Goal: Task Accomplishment & Management: Manage account settings

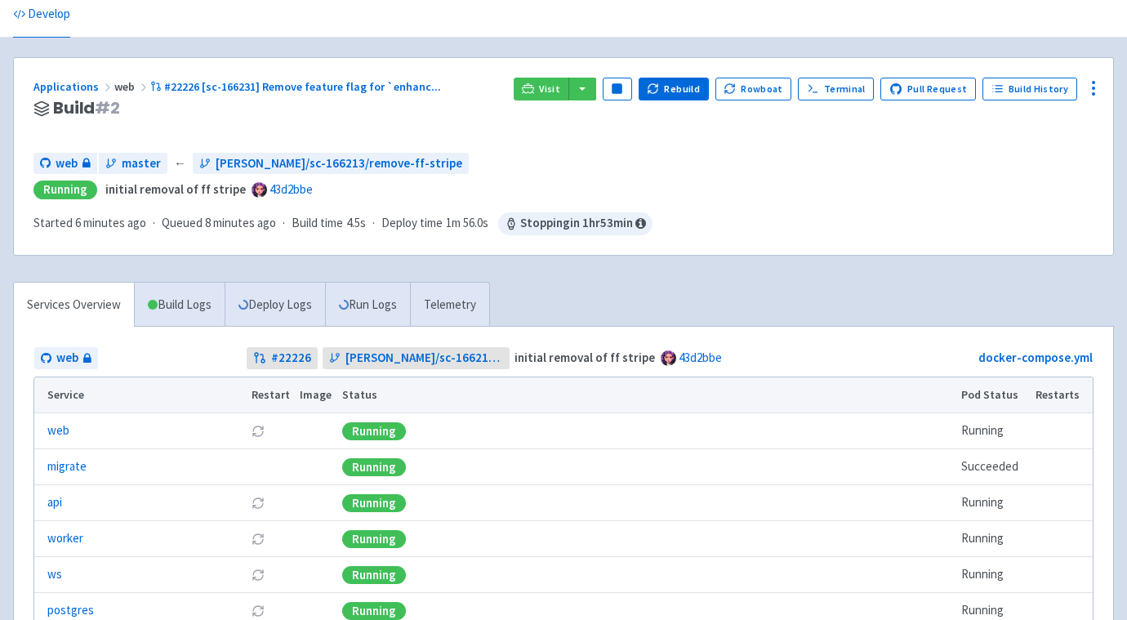
scroll to position [63, 0]
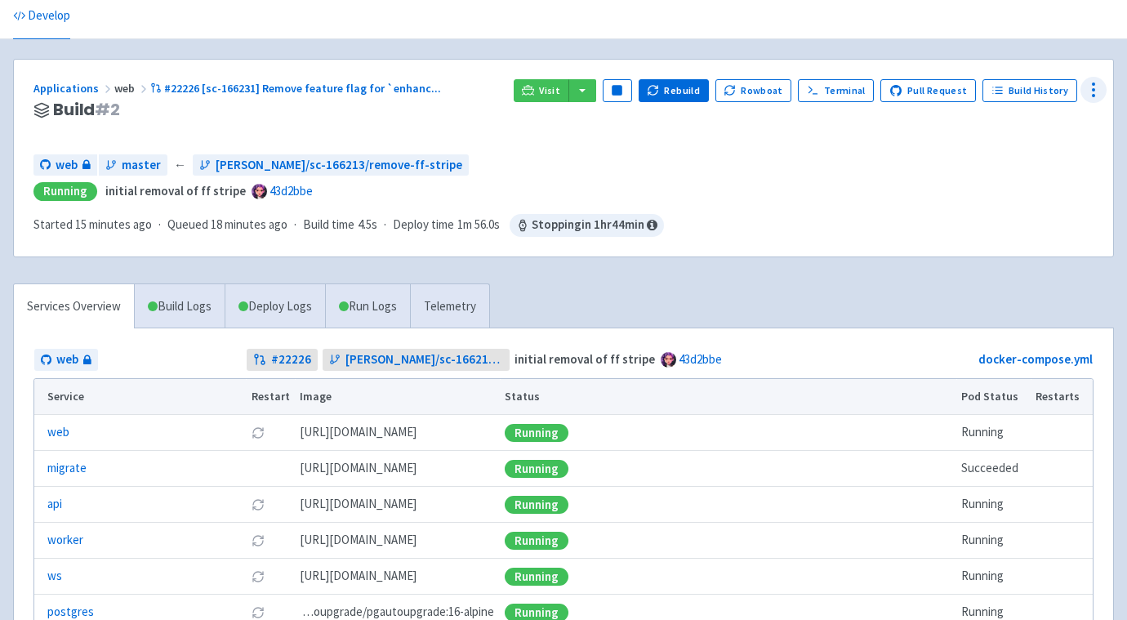
click at [1091, 81] on icon at bounding box center [1094, 90] width 20 height 20
click at [1026, 216] on span "Env Vars" at bounding box center [1032, 214] width 109 height 23
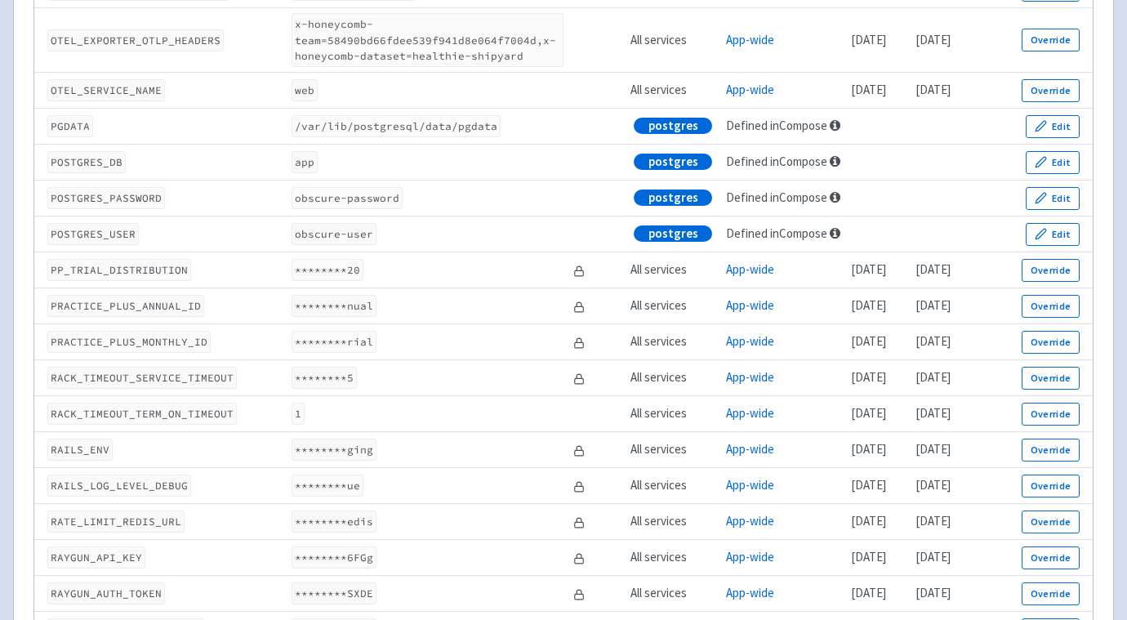
scroll to position [4825, 0]
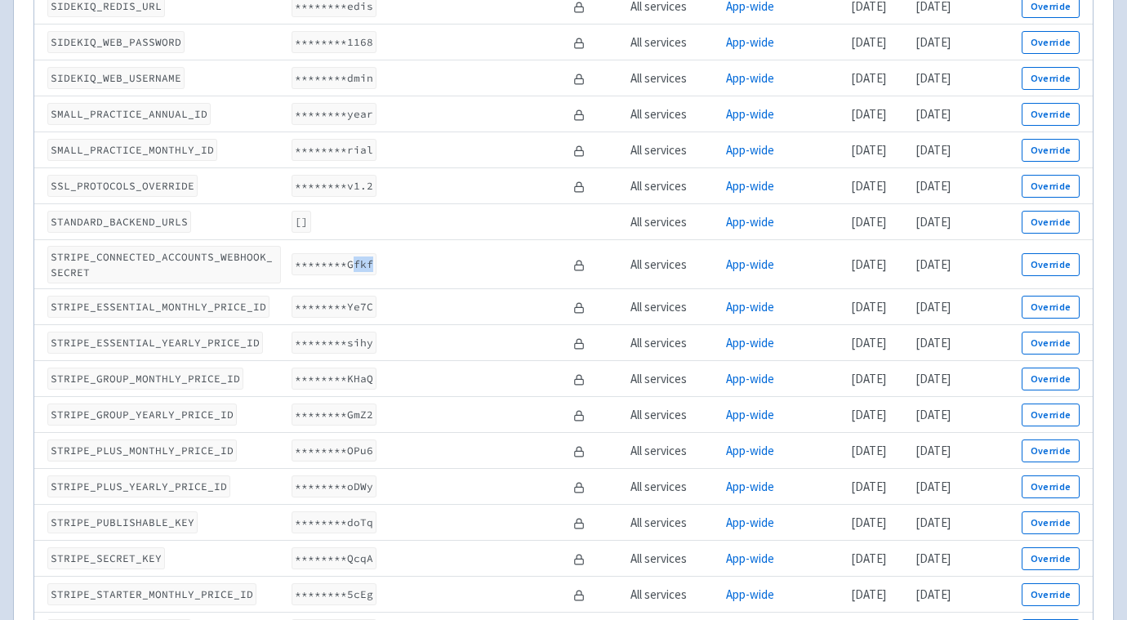
drag, startPoint x: 332, startPoint y: 323, endPoint x: 351, endPoint y: 317, distance: 20.4
click at [351, 275] on code "********Gfkf" at bounding box center [334, 264] width 85 height 22
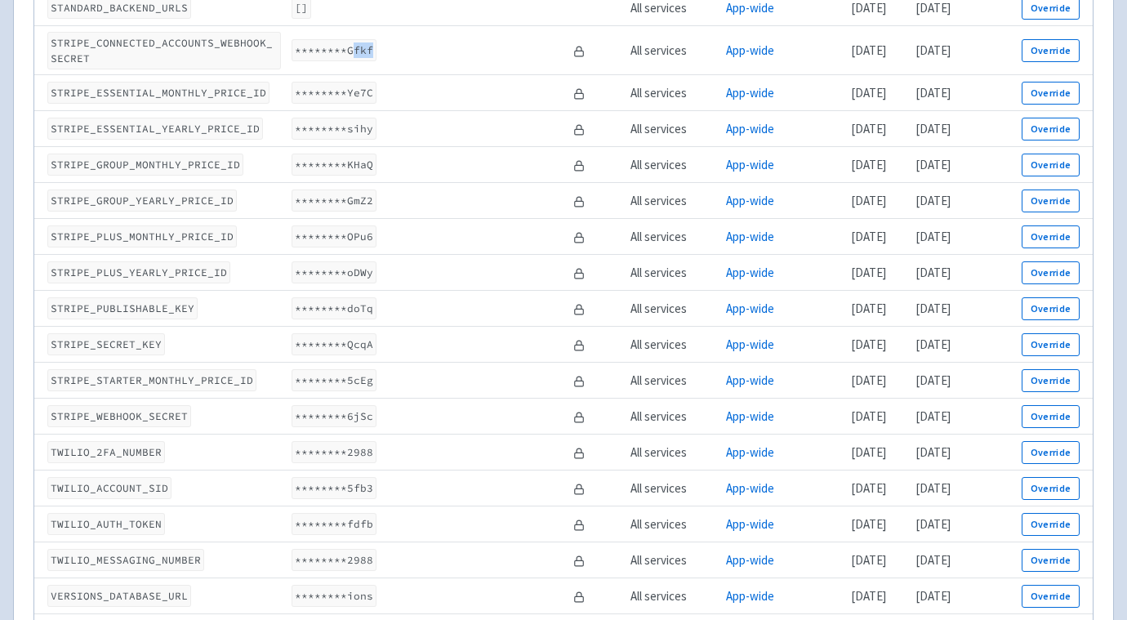
scroll to position [5055, 0]
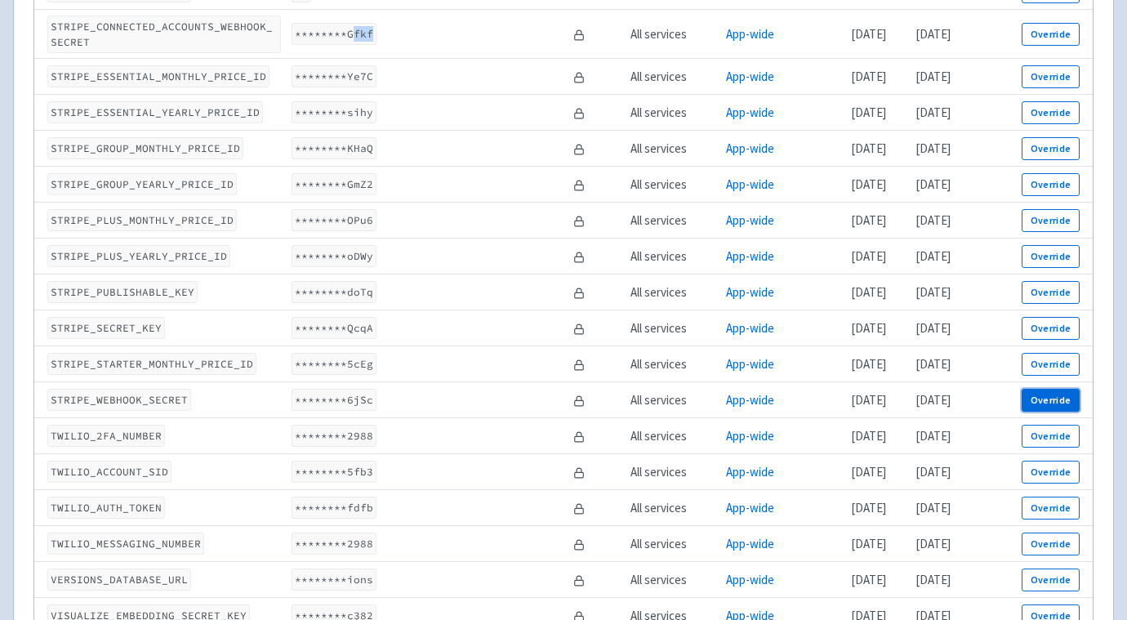
click at [1062, 412] on button "Override" at bounding box center [1051, 400] width 58 height 23
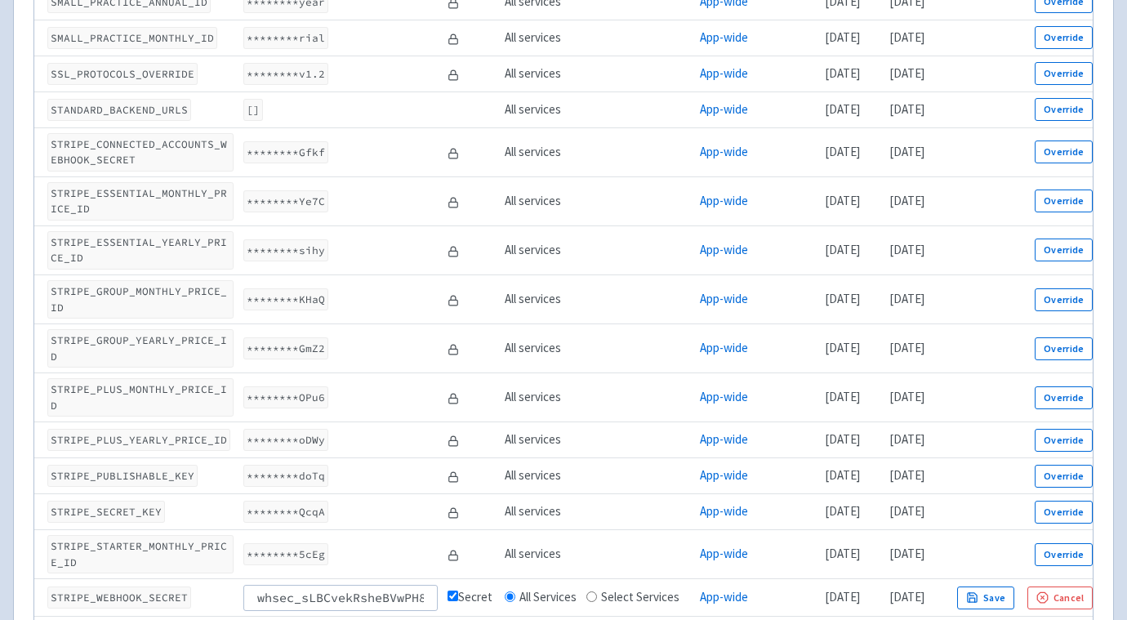
scroll to position [0, 112]
type input "whsec_sLBCvekRsheBVwPH8VIWXDemdGWMkVkz"
click at [1009, 587] on button "Save" at bounding box center [985, 598] width 57 height 23
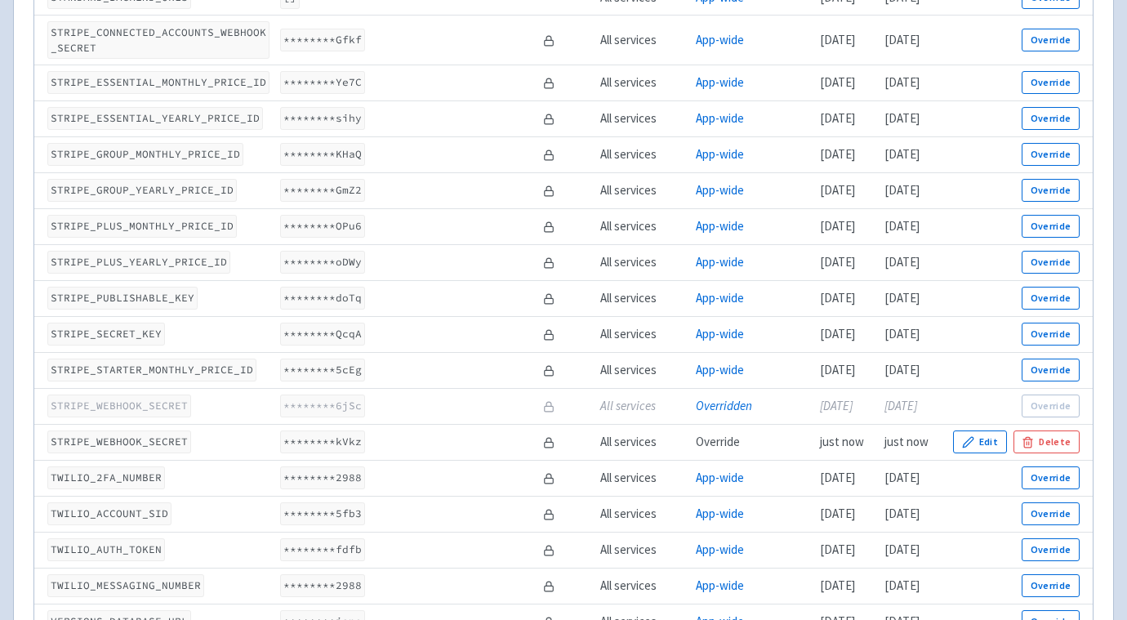
scroll to position [5102, 0]
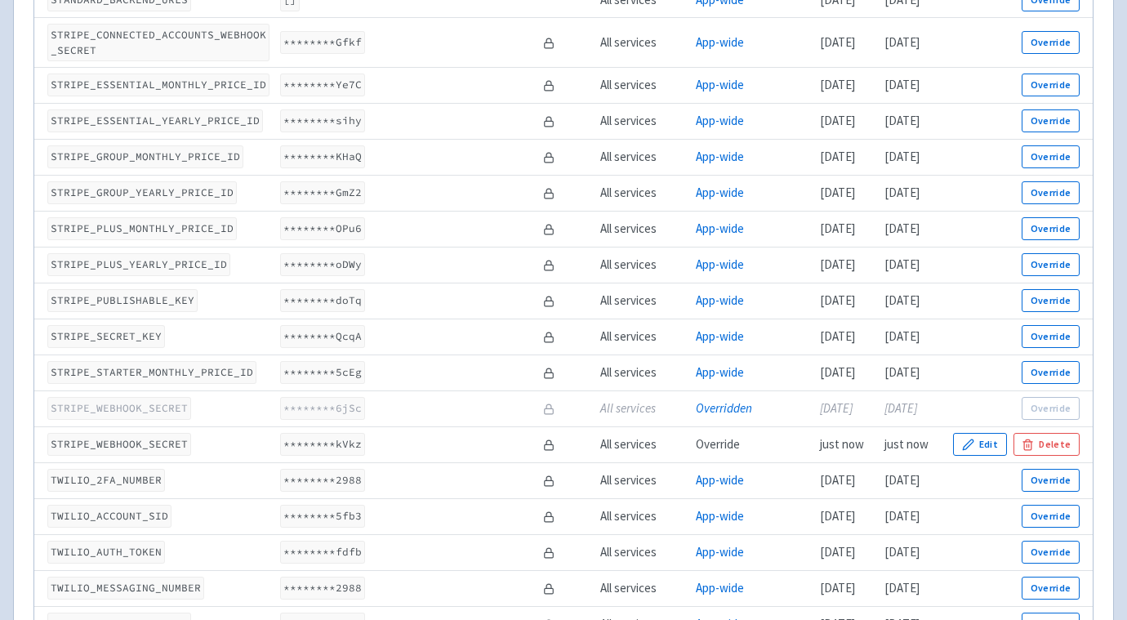
click at [145, 419] on code "STRIPE_WEBHOOK_SECRET" at bounding box center [119, 408] width 144 height 22
copy code "STRIPE_WEBHOOK_SECRET"
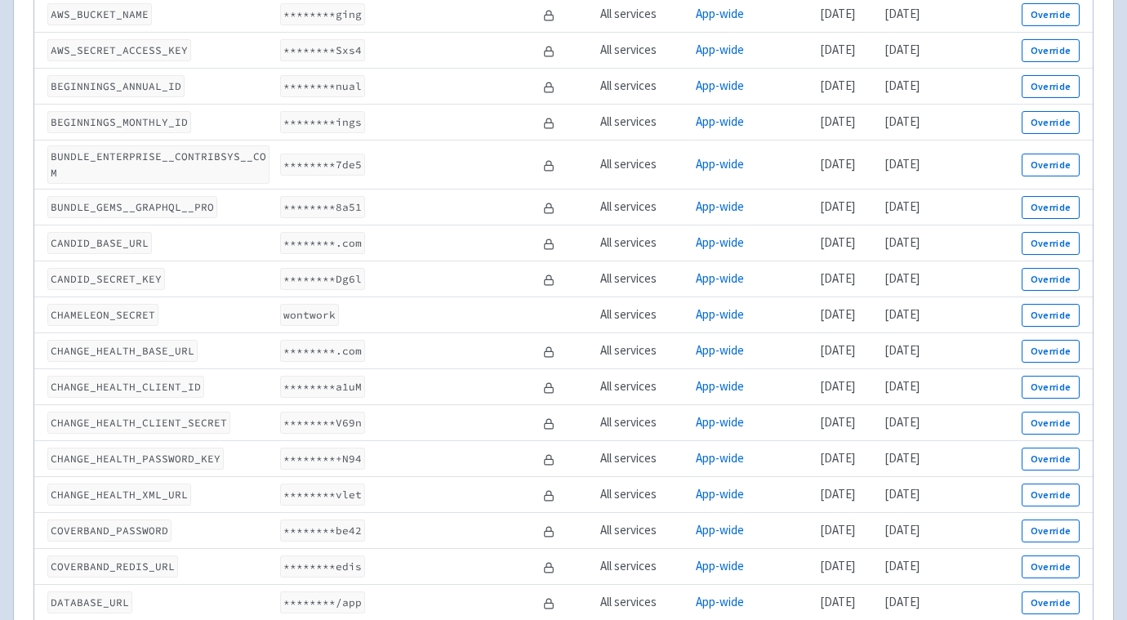
scroll to position [0, 0]
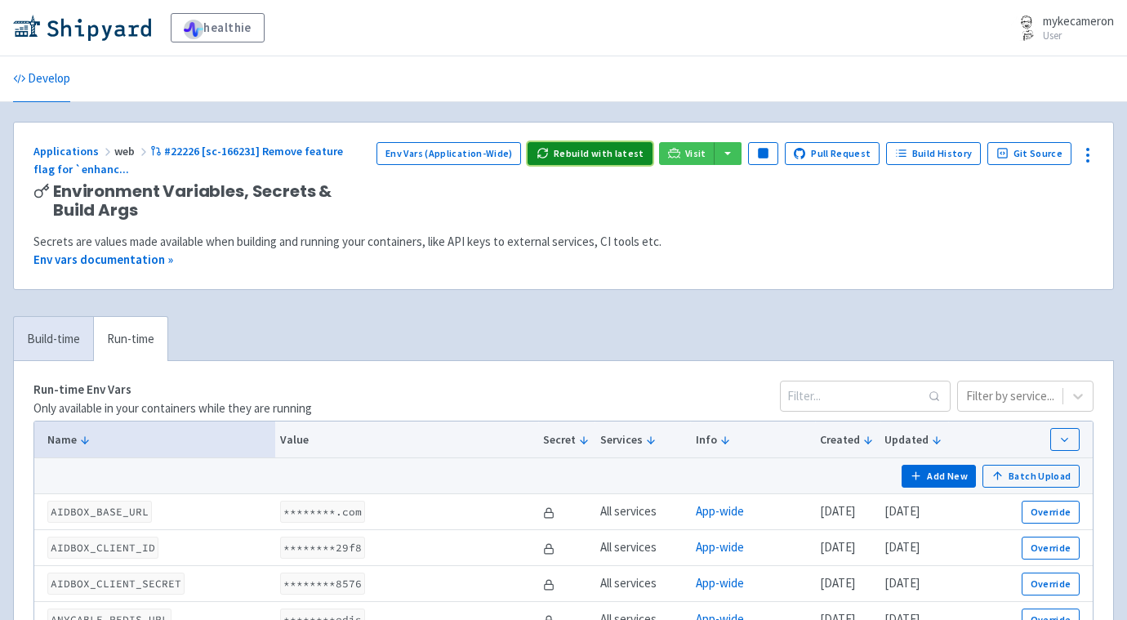
click at [621, 154] on button "Rebuild with latest" at bounding box center [590, 153] width 125 height 23
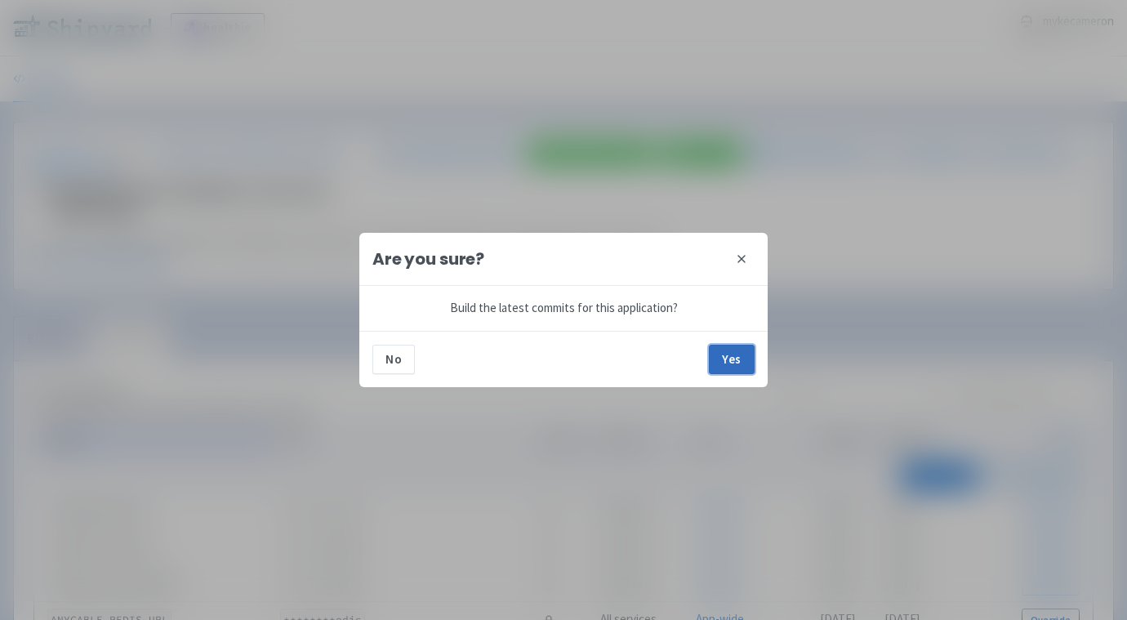
click at [730, 360] on button "Yes" at bounding box center [732, 359] width 46 height 29
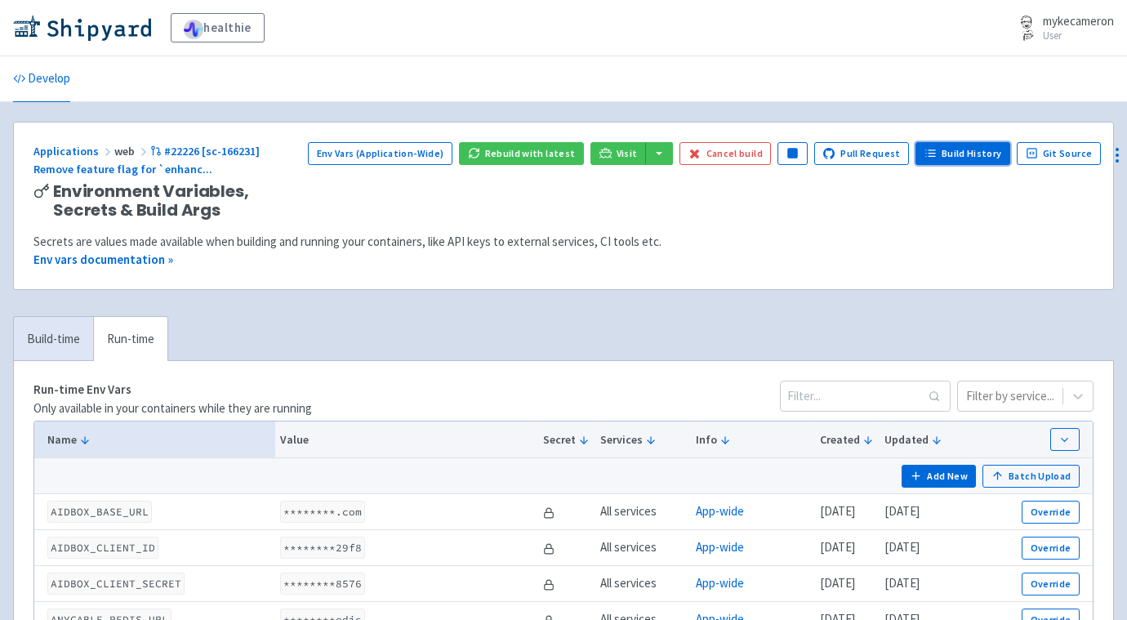
click at [922, 154] on link "Build History" at bounding box center [963, 153] width 95 height 23
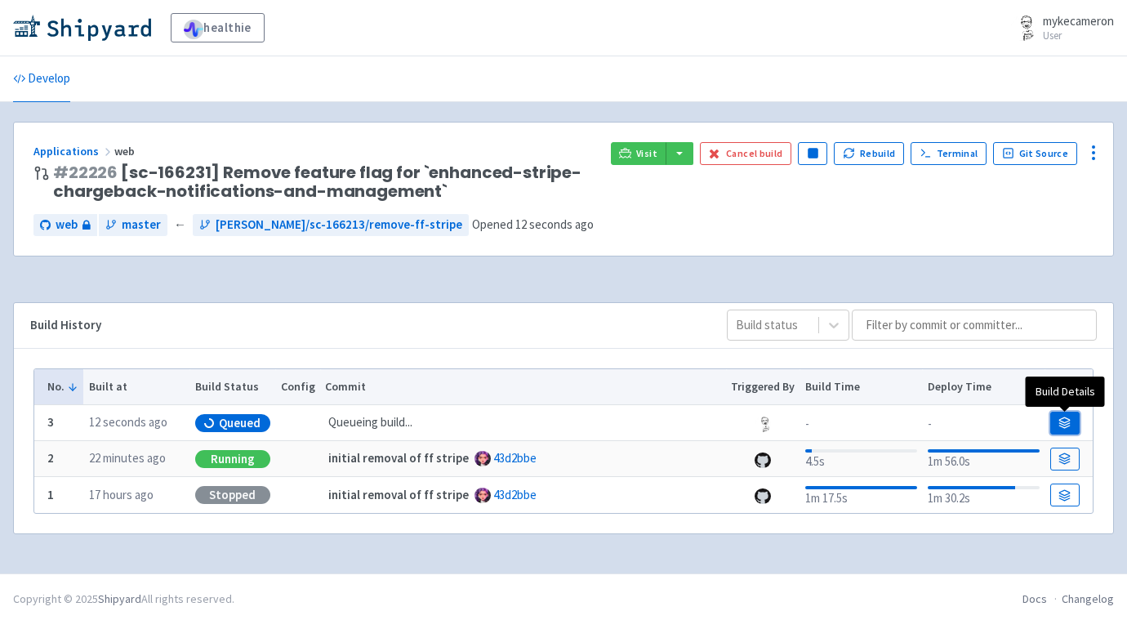
click at [1061, 422] on icon at bounding box center [1065, 419] width 11 height 5
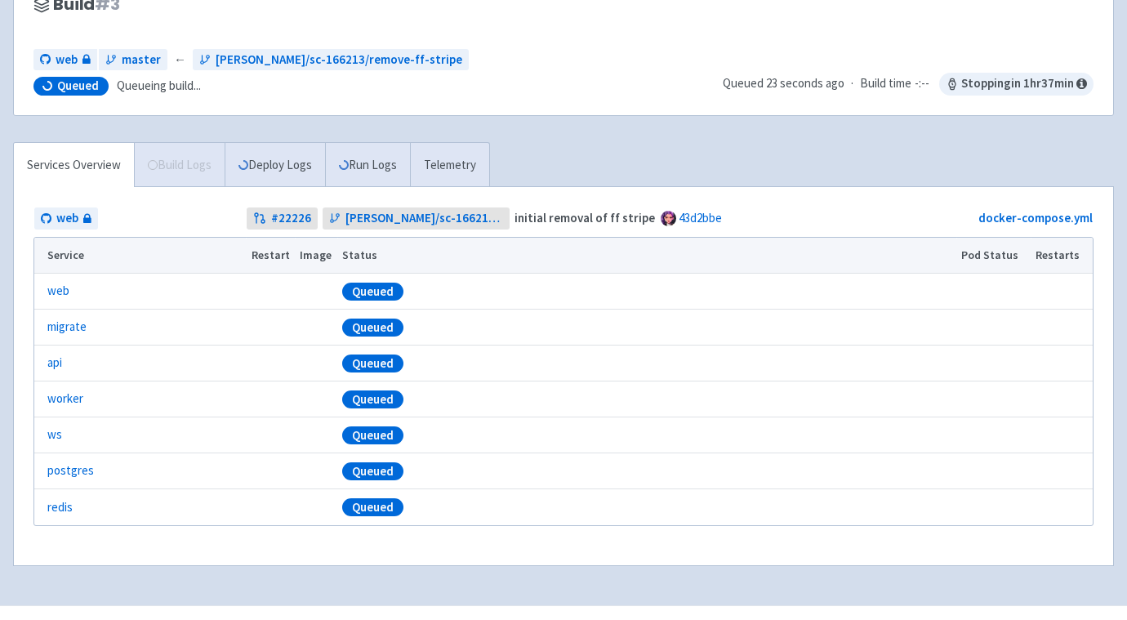
scroll to position [186, 0]
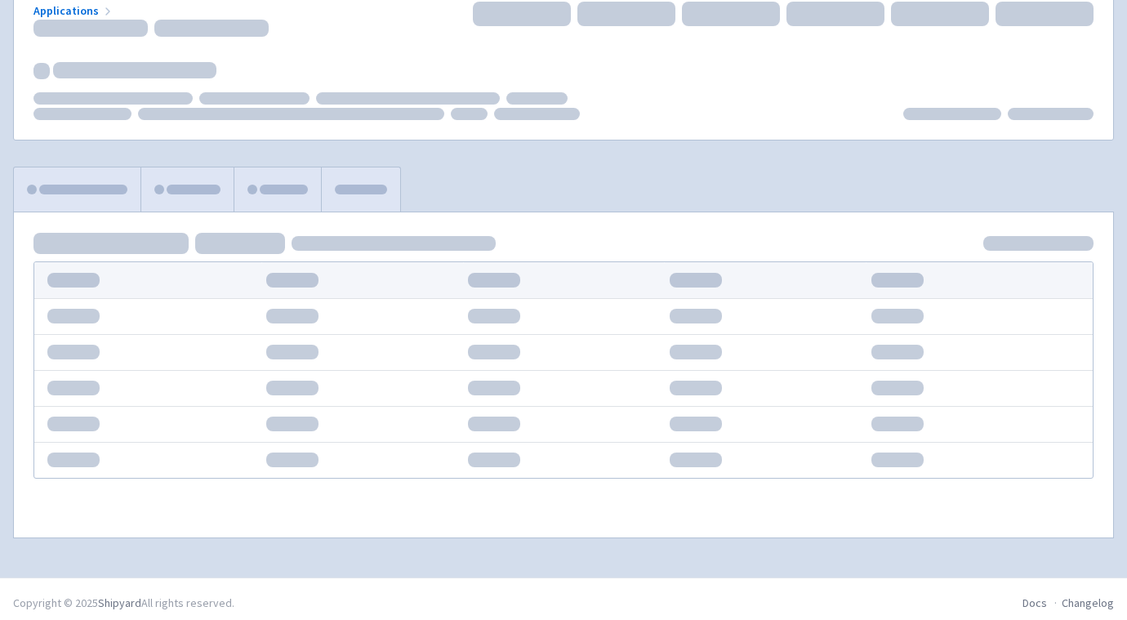
scroll to position [143, 0]
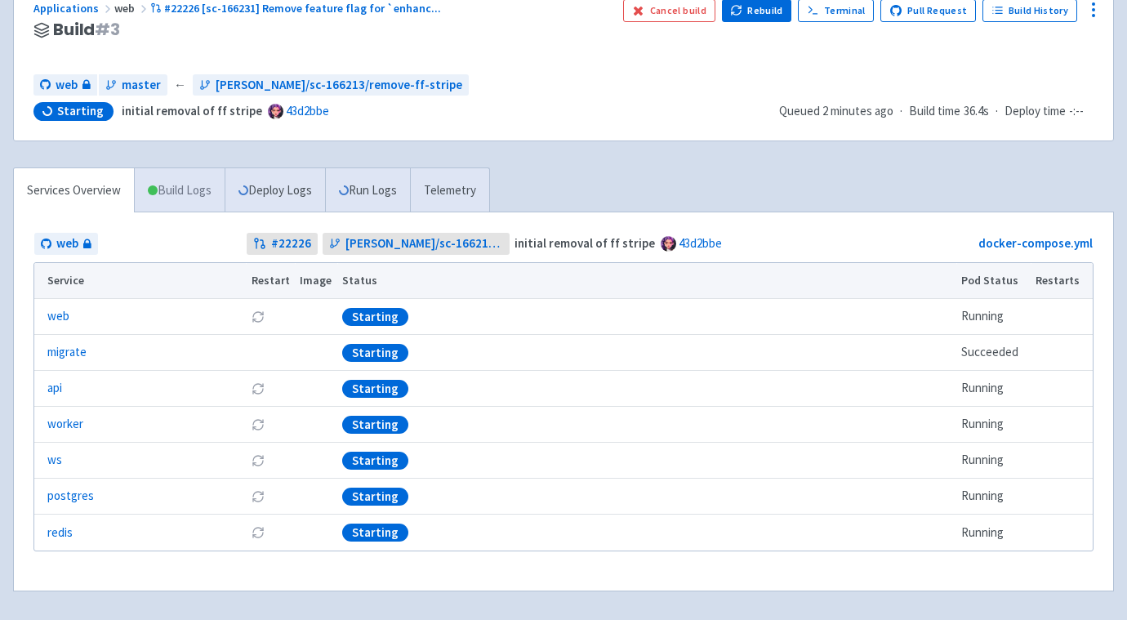
click at [175, 194] on link "Build Logs" at bounding box center [180, 190] width 90 height 45
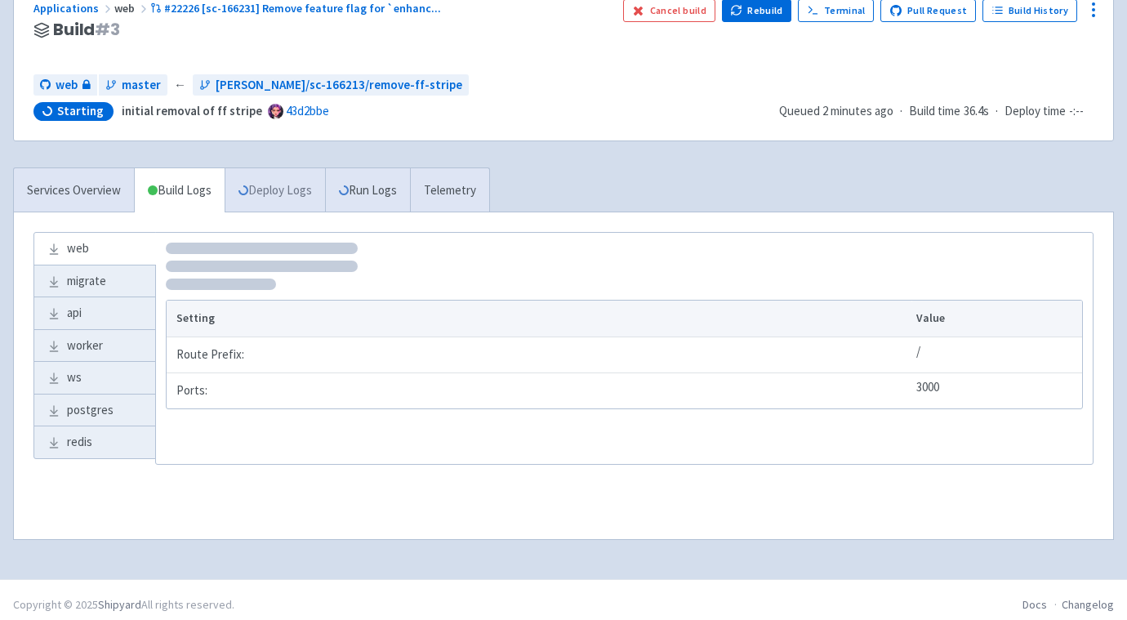
click at [280, 187] on link "Deploy Logs" at bounding box center [275, 190] width 100 height 45
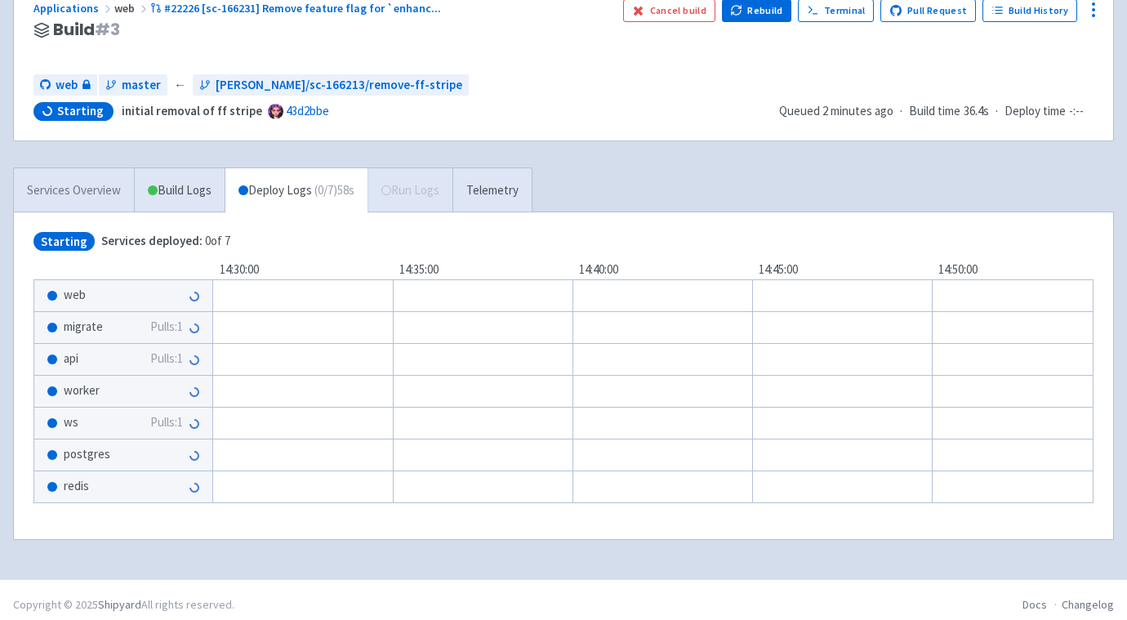
click at [65, 190] on link "Services Overview" at bounding box center [74, 190] width 120 height 45
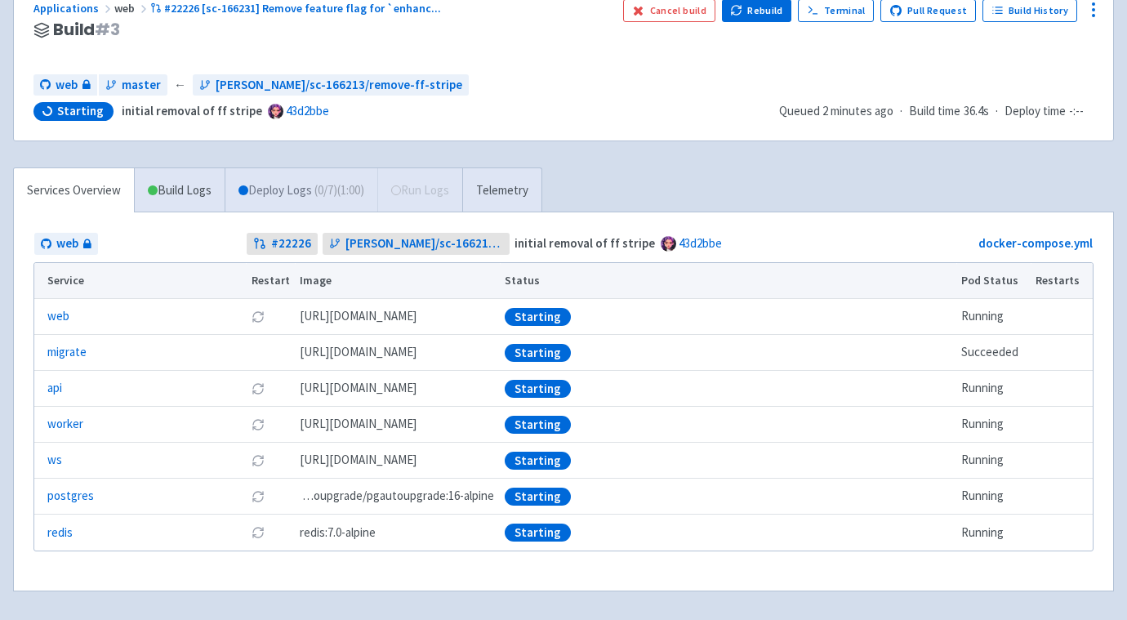
click at [288, 191] on link "Deploy Logs ( 0 / 7 ) (1:00)" at bounding box center [301, 190] width 153 height 45
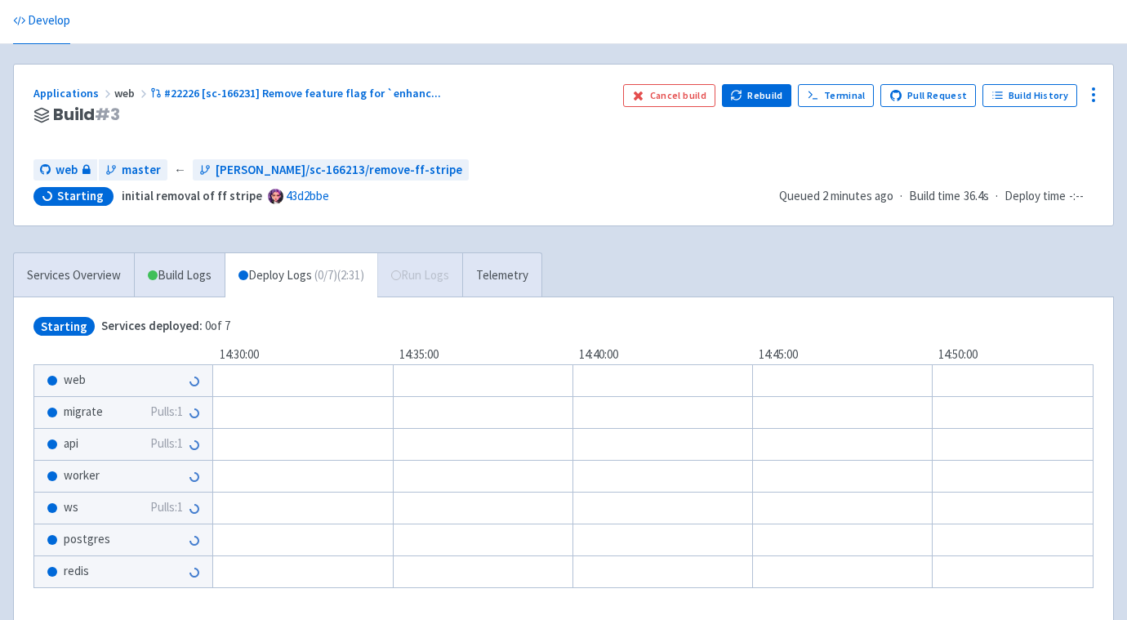
scroll to position [41, 0]
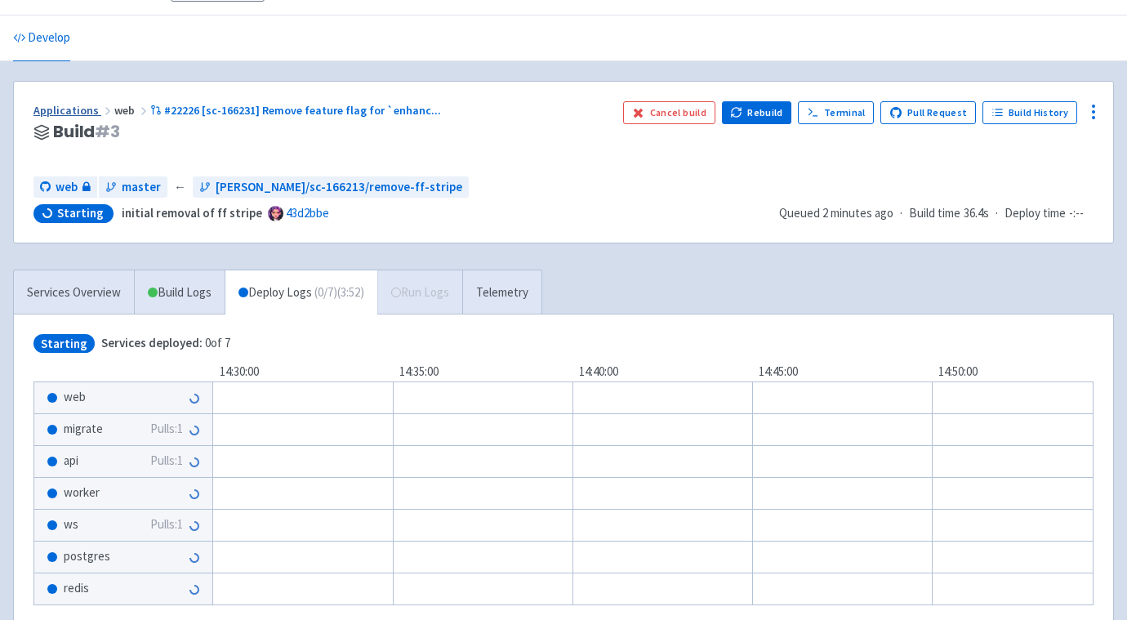
click at [73, 111] on link "Applications" at bounding box center [73, 110] width 81 height 15
click at [1101, 113] on icon at bounding box center [1094, 112] width 20 height 20
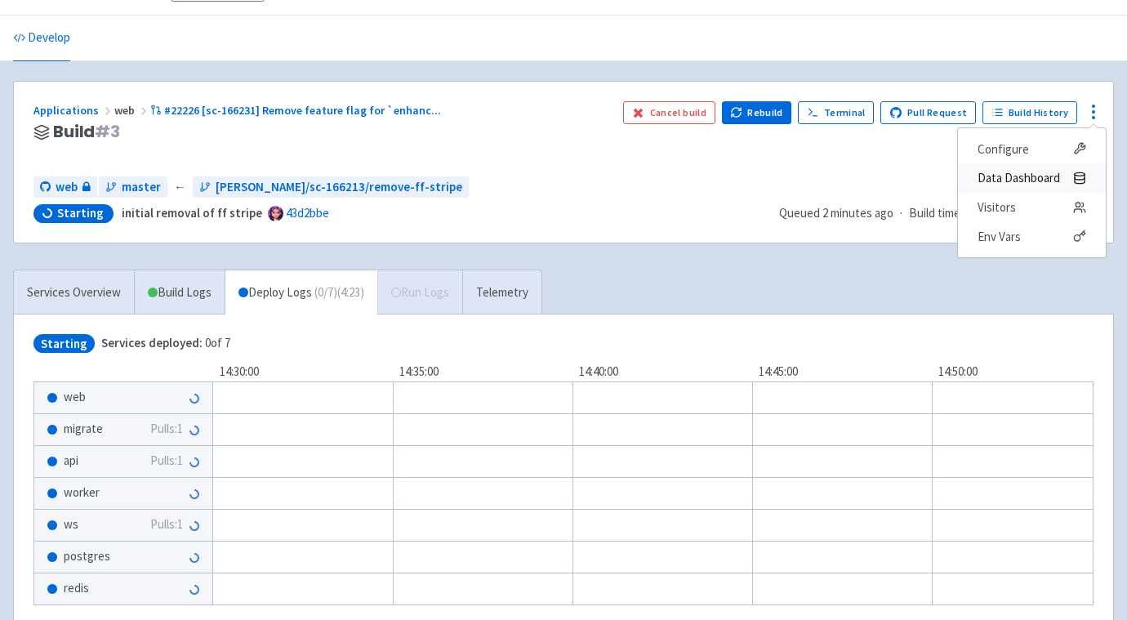
click at [984, 178] on span "Data Dashboard" at bounding box center [1019, 178] width 83 height 23
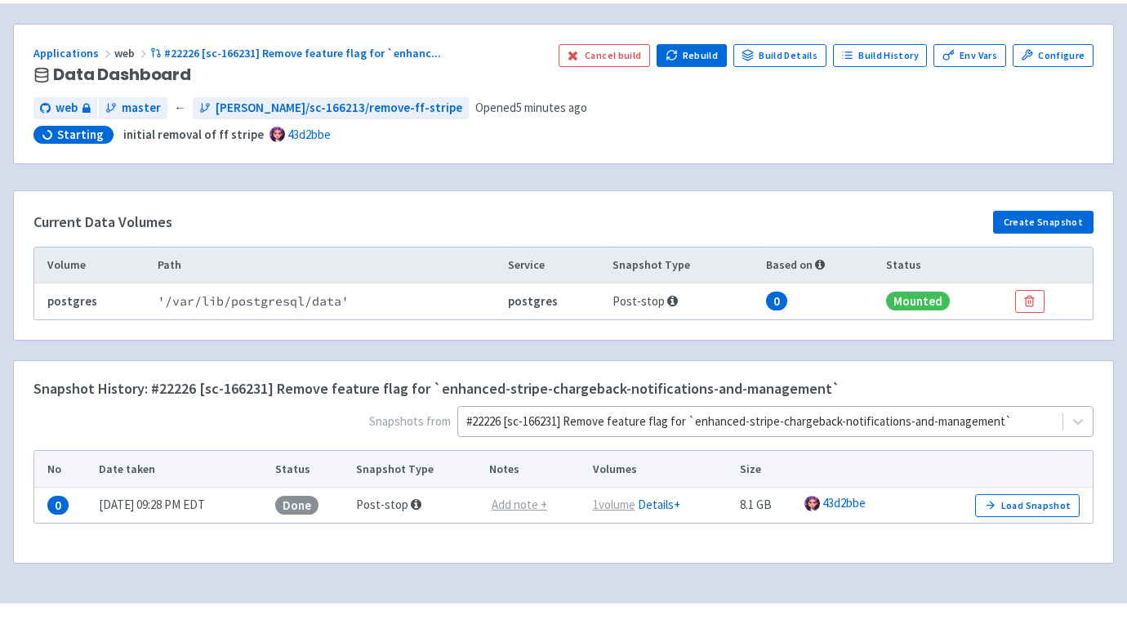
scroll to position [167, 0]
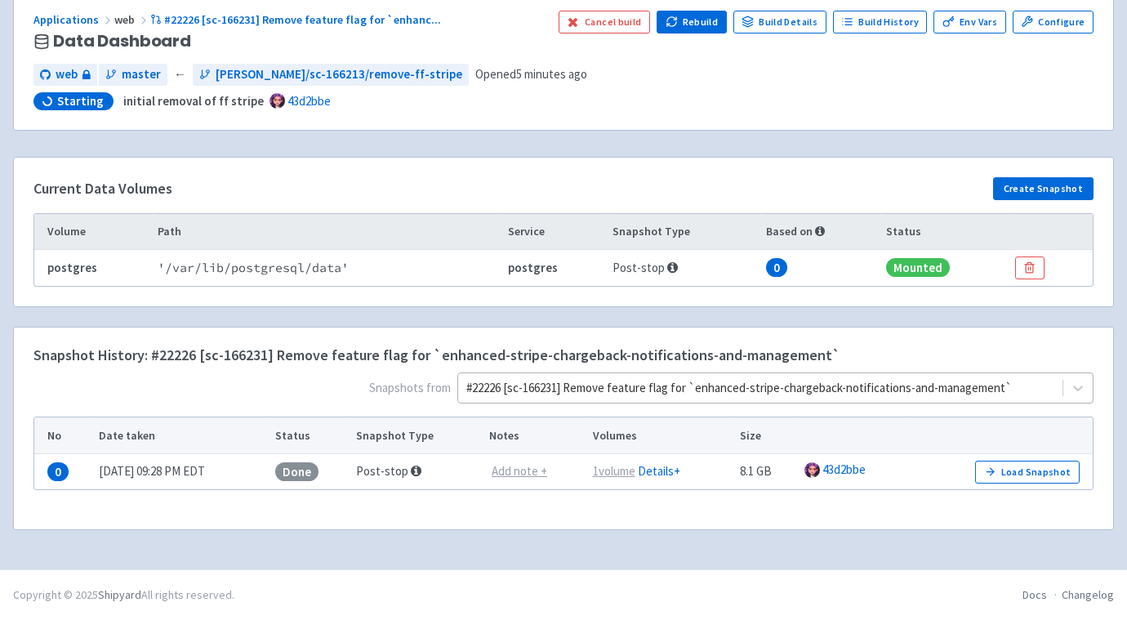
click at [931, 404] on div "#22226 [sc-166231] Remove feature flag for `enhanced-stripe-chargeback-notifica…" at bounding box center [775, 388] width 636 height 31
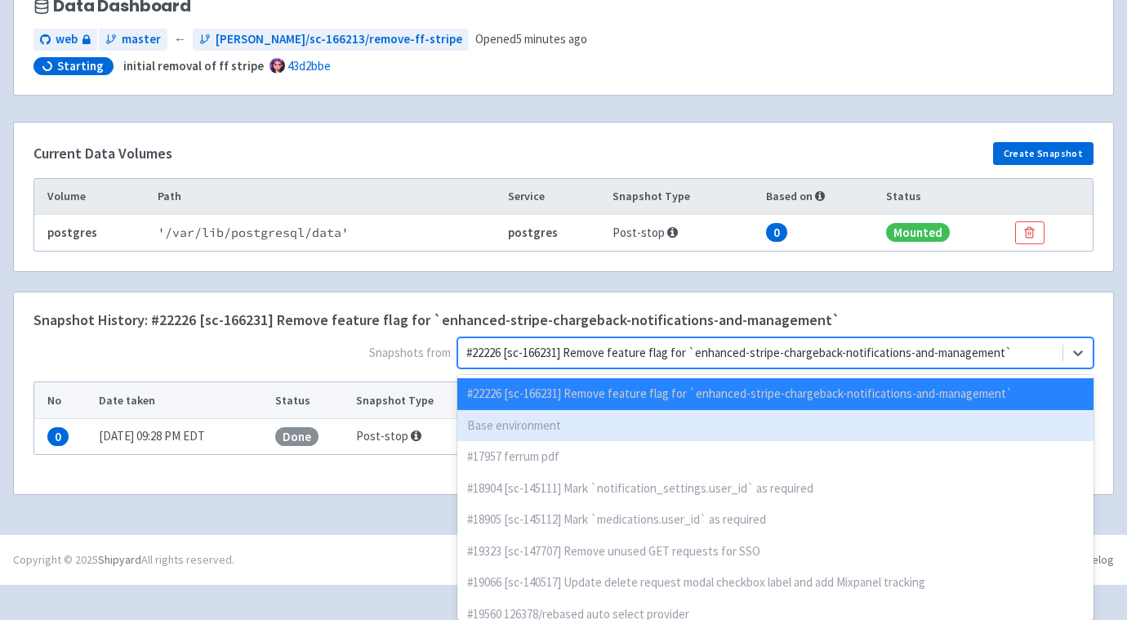
click at [809, 431] on div "Base environment" at bounding box center [775, 426] width 636 height 32
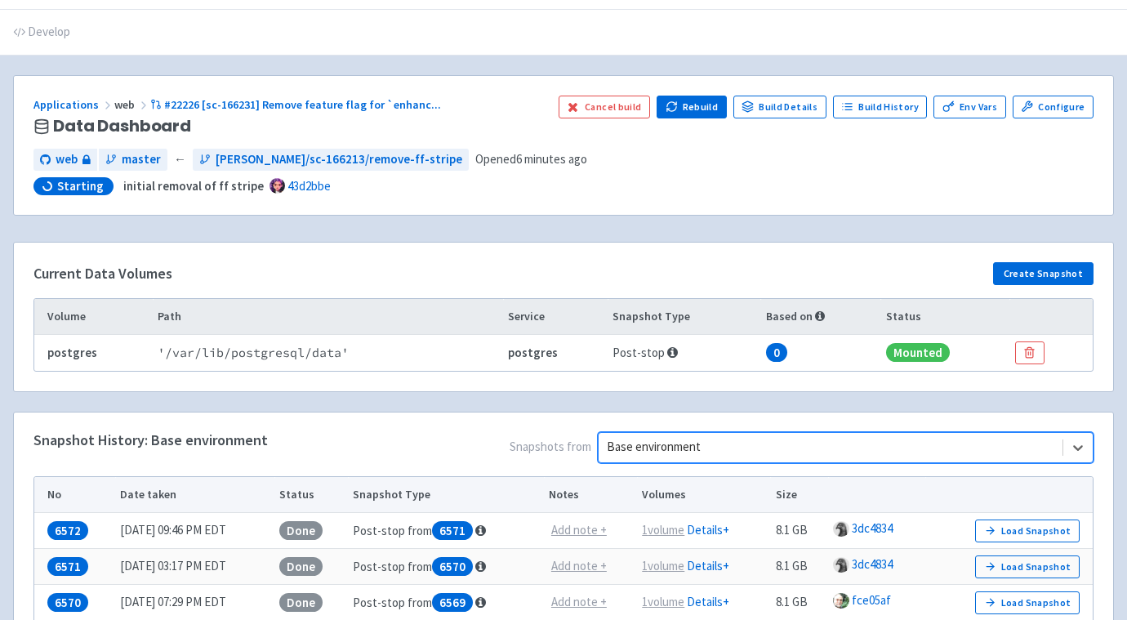
scroll to position [0, 0]
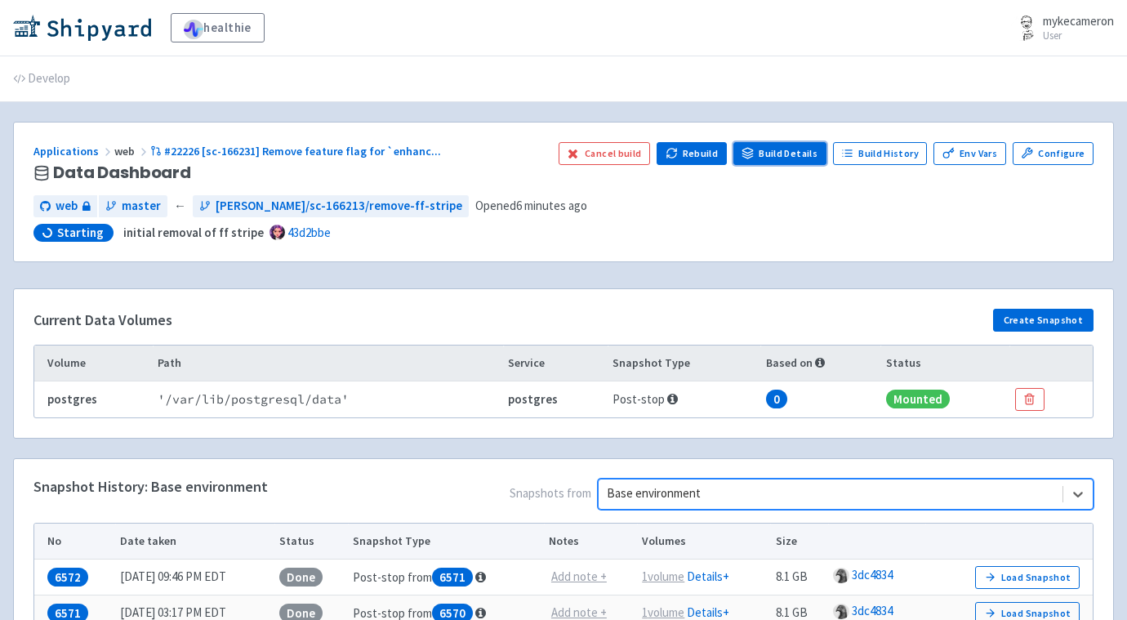
click at [800, 150] on link "Build Details" at bounding box center [780, 153] width 93 height 23
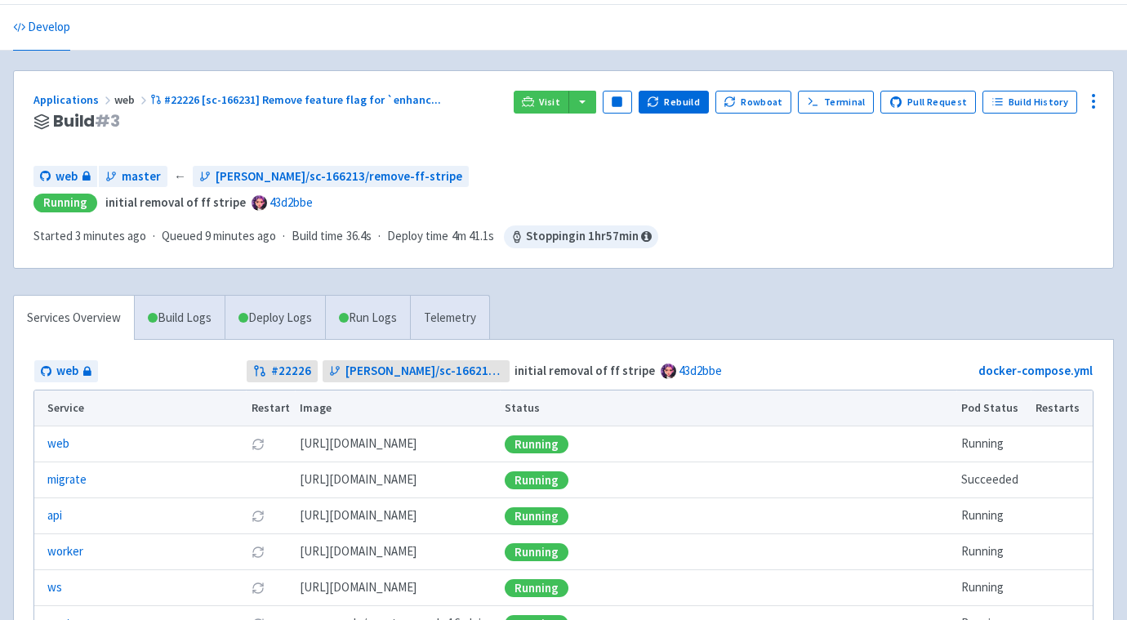
scroll to position [62, 0]
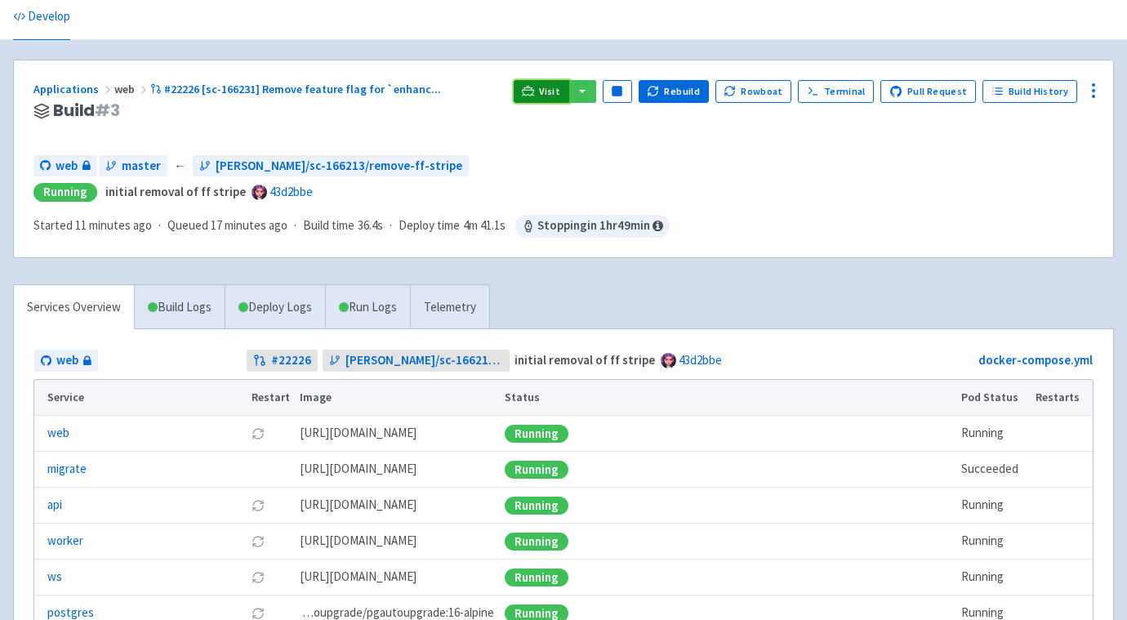
click at [547, 82] on link "Visit" at bounding box center [542, 91] width 56 height 23
